Goal: Check status

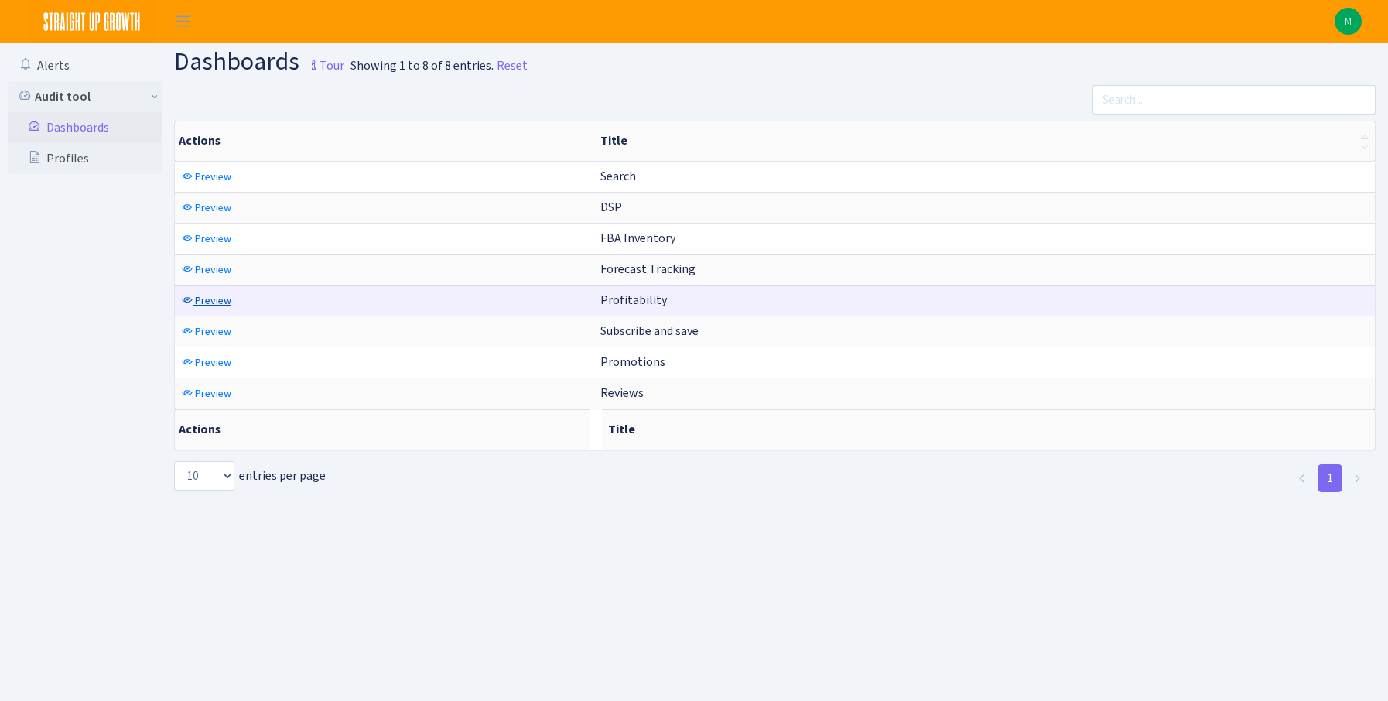
click at [207, 306] on span "Preview" at bounding box center [213, 300] width 36 height 15
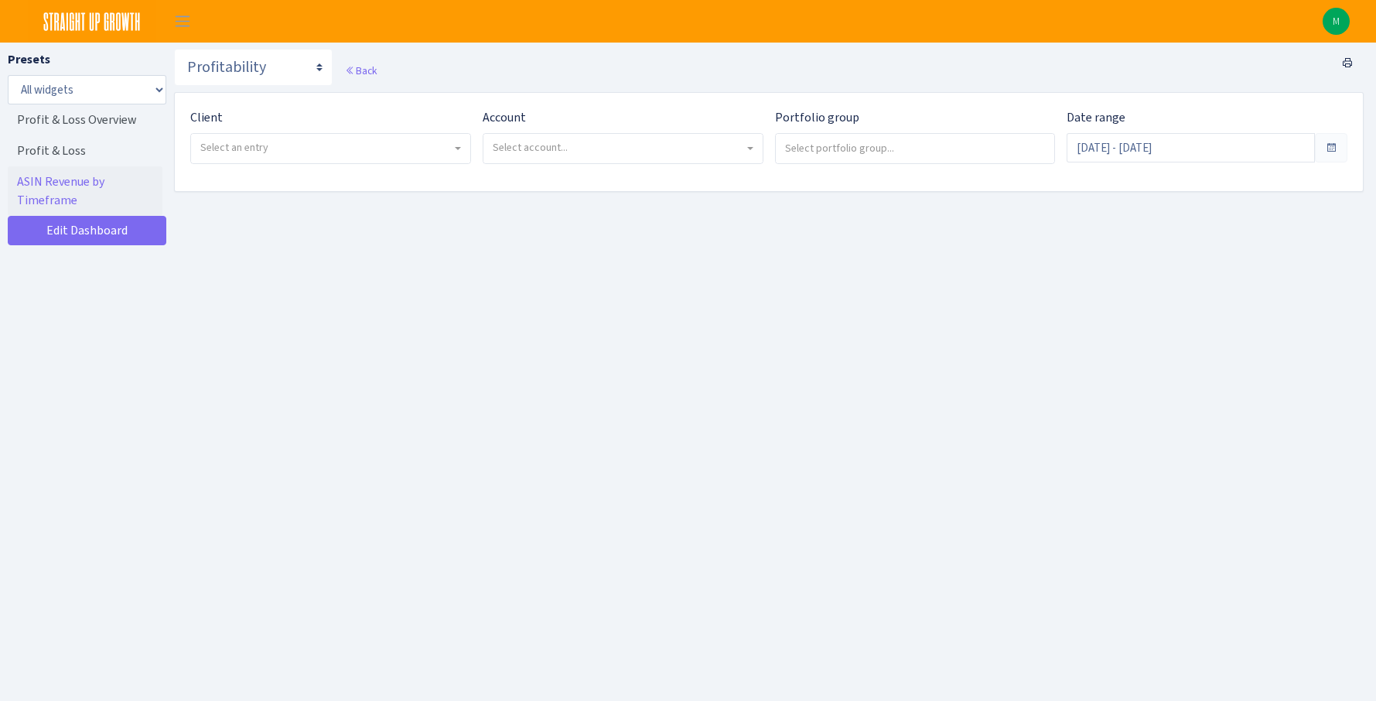
click at [323, 160] on span "Select an entry" at bounding box center [330, 148] width 279 height 29
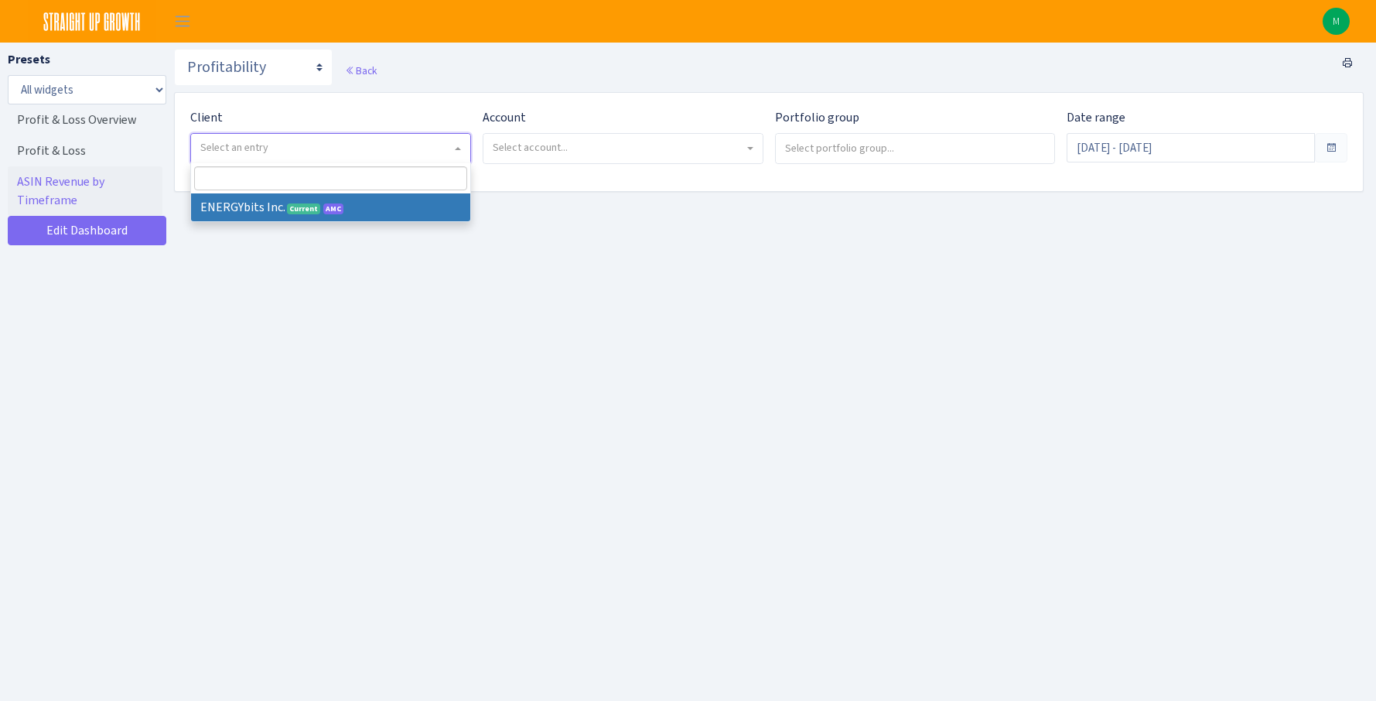
select select "298"
select select
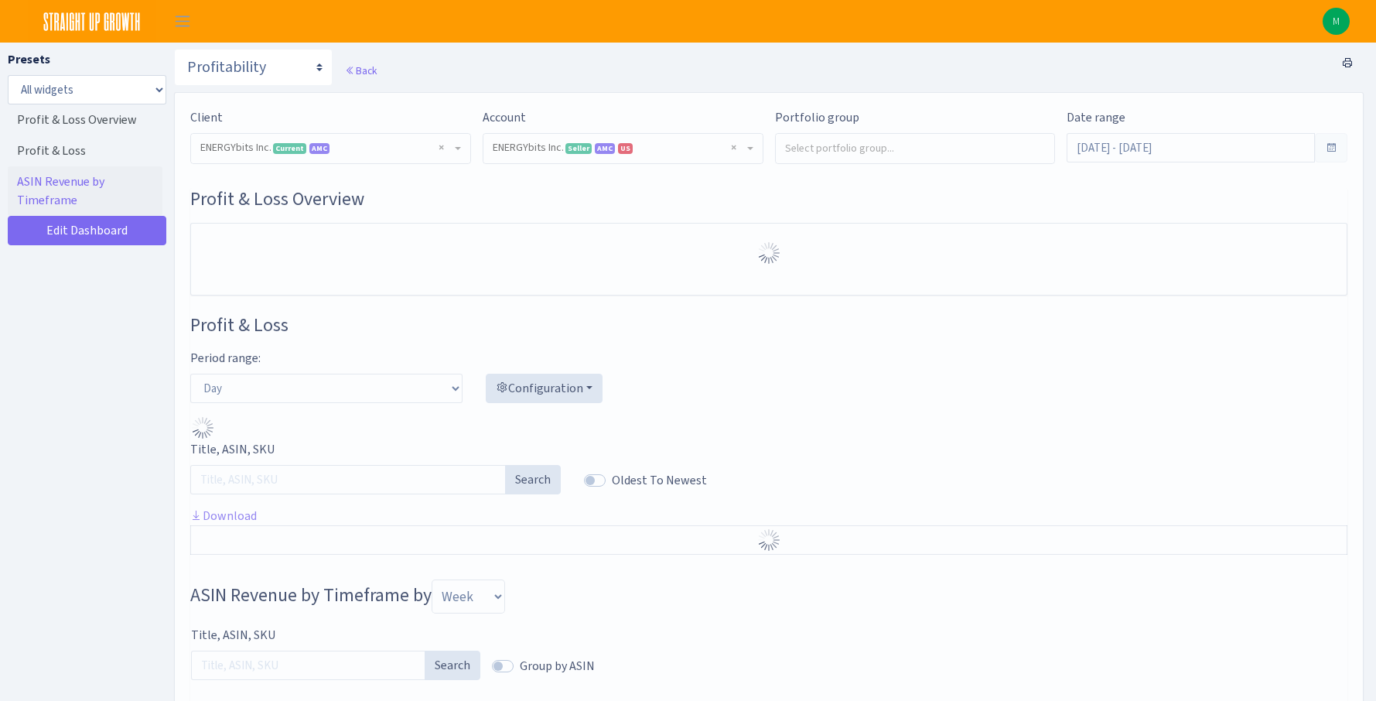
select select "416446232500569"
click at [1178, 139] on input "Jul 23, 2025 - Aug 21, 2025" at bounding box center [1191, 147] width 248 height 29
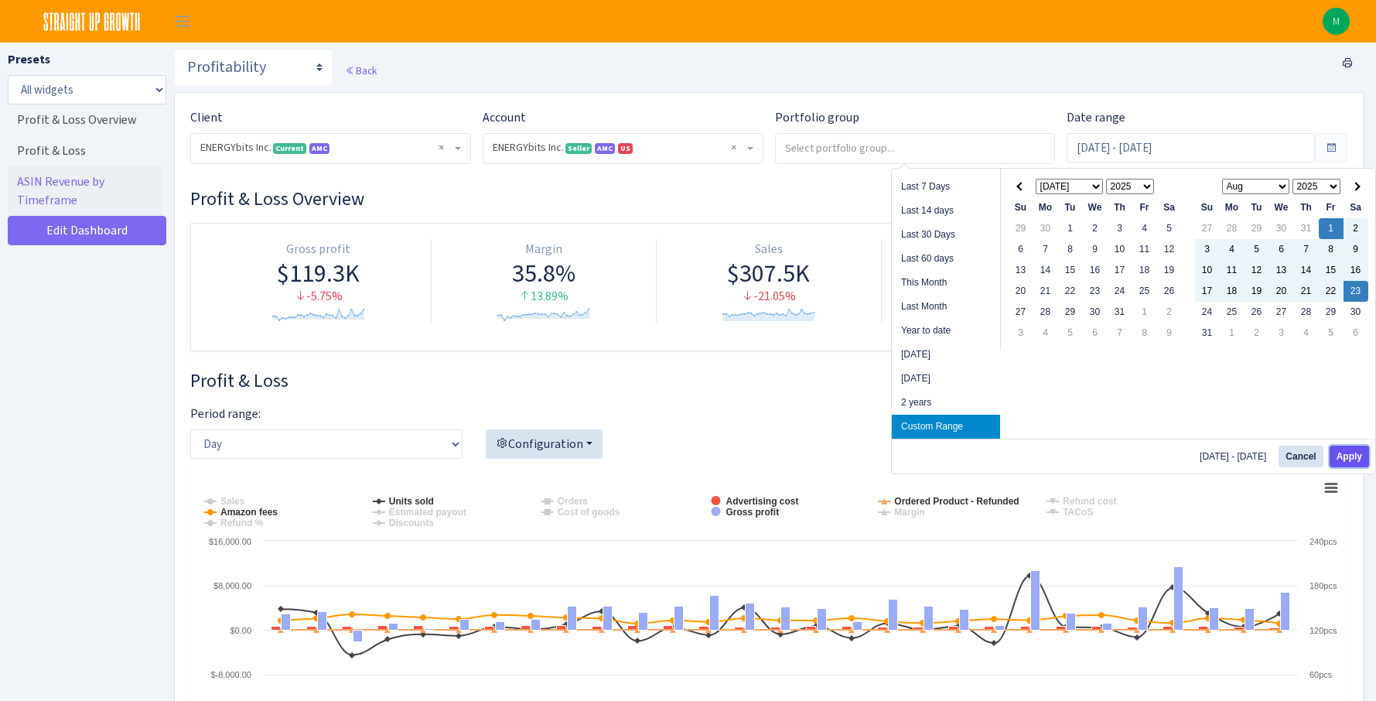
click at [1360, 453] on button "Apply" at bounding box center [1349, 457] width 39 height 22
type input "Aug 1, 2025 - Aug 23, 2025"
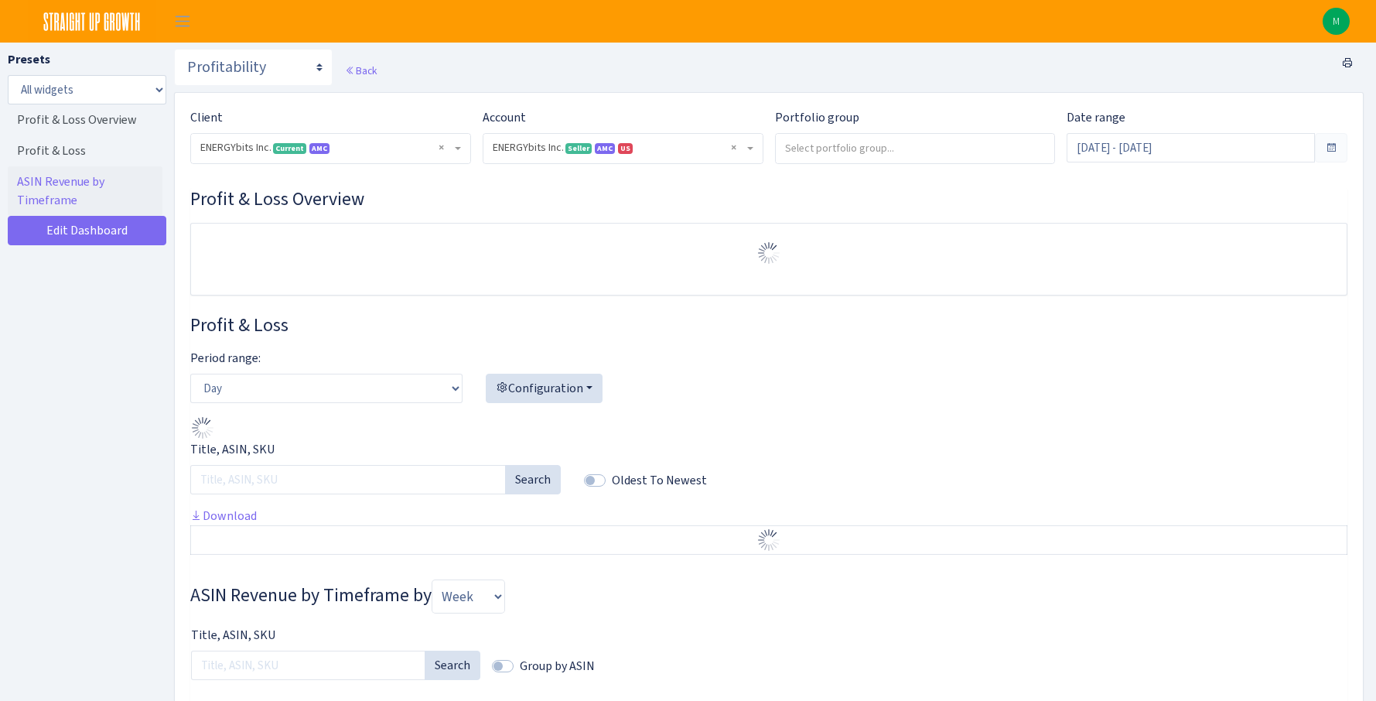
select select "416446232500569"
